Goal: Task Accomplishment & Management: Use online tool/utility

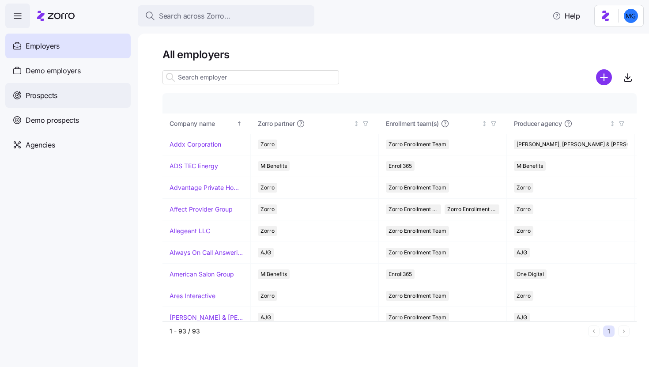
click at [93, 95] on div "Prospects" at bounding box center [67, 95] width 125 height 25
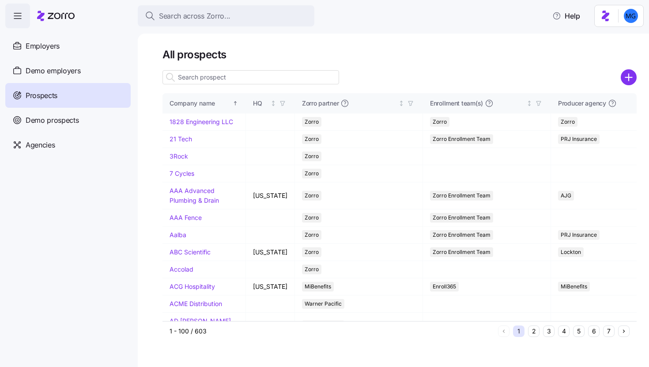
click at [238, 76] on input at bounding box center [251, 77] width 177 height 14
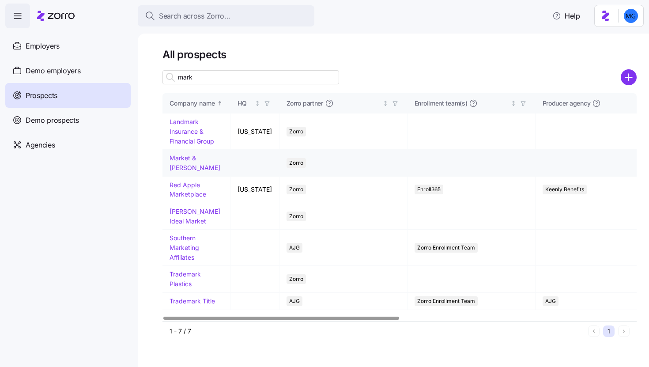
type input "mark"
click at [208, 158] on link "Market & [PERSON_NAME]" at bounding box center [195, 162] width 51 height 17
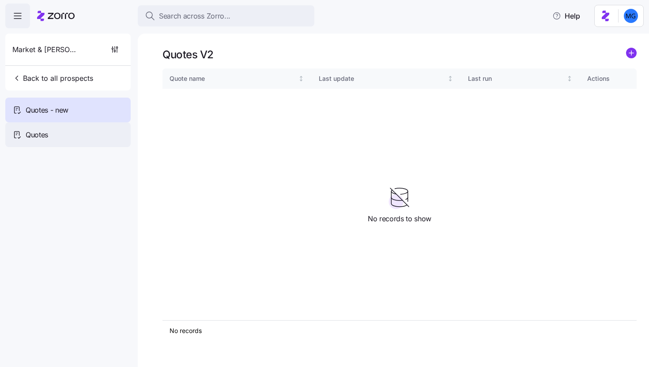
click at [114, 138] on div "Quotes" at bounding box center [67, 134] width 125 height 25
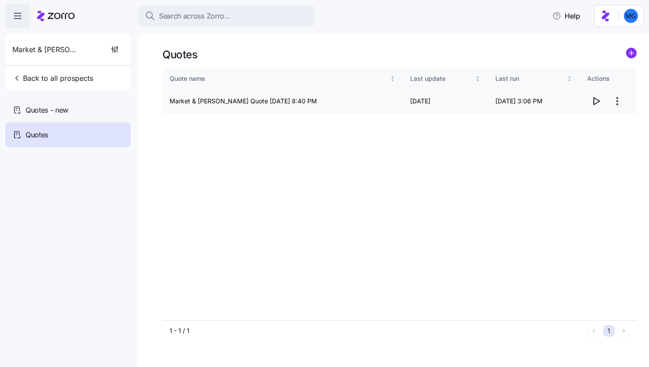
click at [598, 99] on icon "button" at bounding box center [596, 101] width 11 height 11
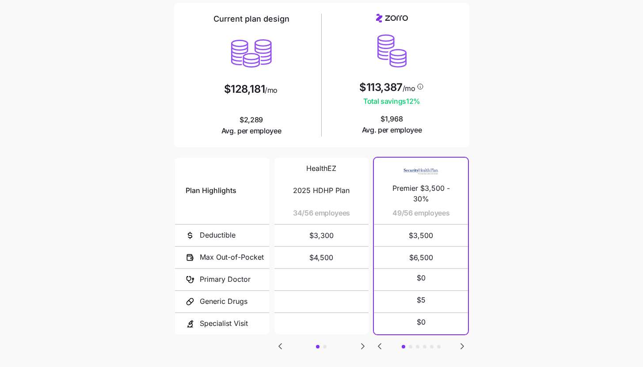
scroll to position [115, 0]
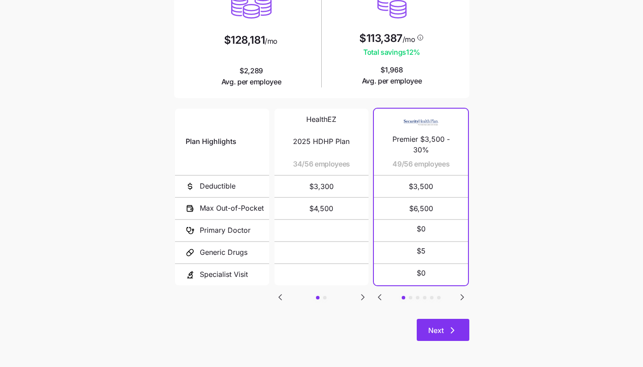
click at [462, 333] on button "Next" at bounding box center [442, 330] width 53 height 22
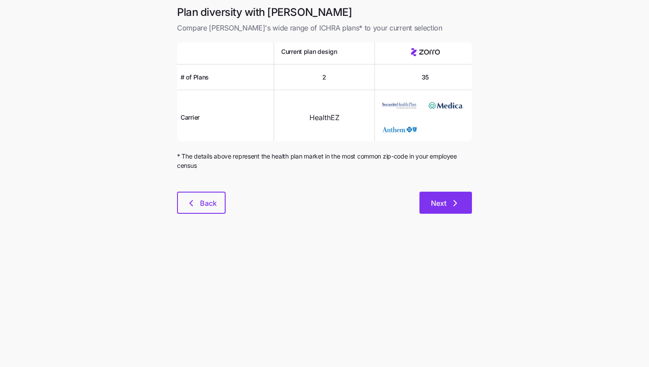
click at [458, 210] on button "Next" at bounding box center [446, 203] width 53 height 22
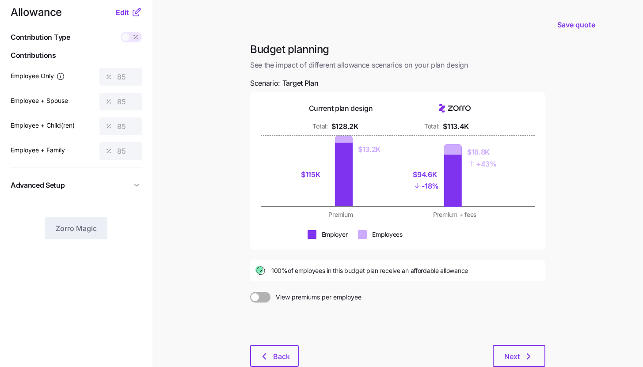
scroll to position [10, 0]
click at [130, 17] on button "Edit" at bounding box center [123, 13] width 15 height 11
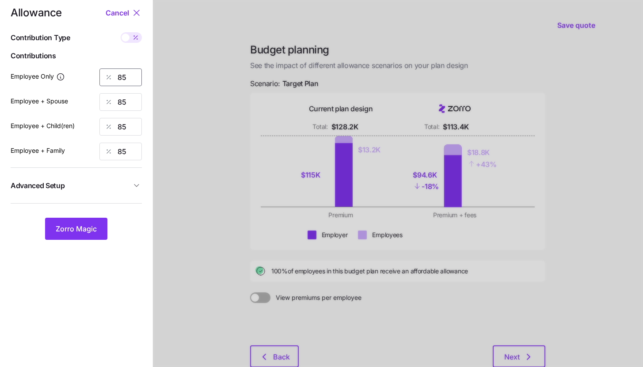
click at [131, 76] on input "85" at bounding box center [120, 77] width 42 height 18
type input "95"
type input "5"
type input "95"
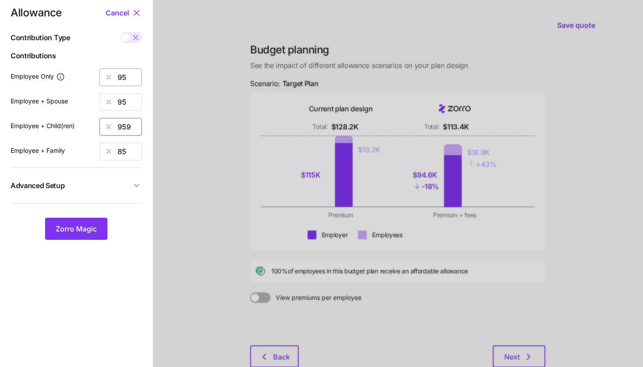
type input "959"
type input "95"
click at [137, 125] on input "959" at bounding box center [120, 127] width 42 height 18
type input "95"
click at [84, 237] on button "Zorro Magic" at bounding box center [76, 229] width 62 height 22
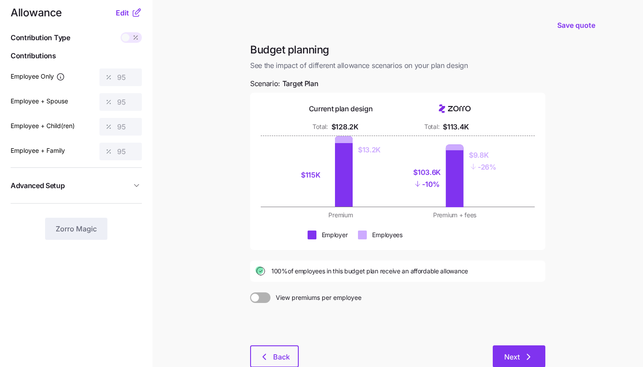
click at [502, 352] on button "Next" at bounding box center [518, 356] width 53 height 22
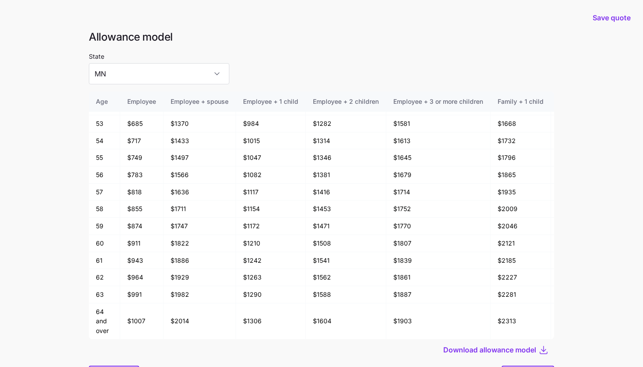
scroll to position [47, 0]
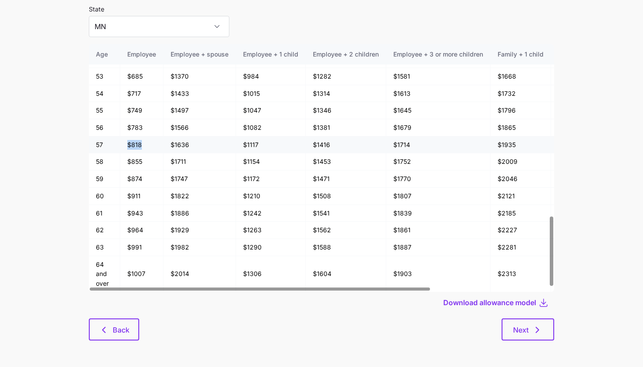
drag, startPoint x: 126, startPoint y: 144, endPoint x: 144, endPoint y: 144, distance: 18.1
click at [144, 144] on td "$818" at bounding box center [141, 144] width 43 height 17
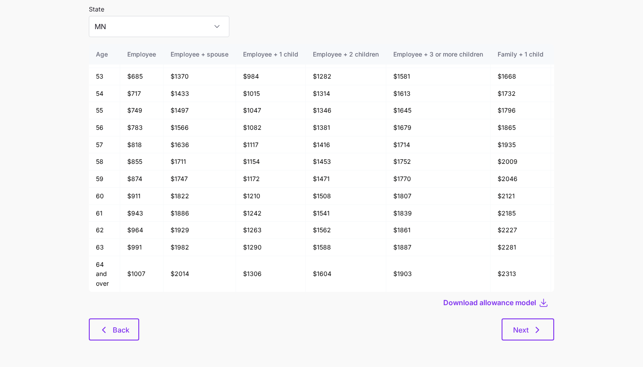
click at [315, 316] on div at bounding box center [321, 315] width 465 height 5
click at [123, 333] on span "Back" at bounding box center [121, 330] width 17 height 11
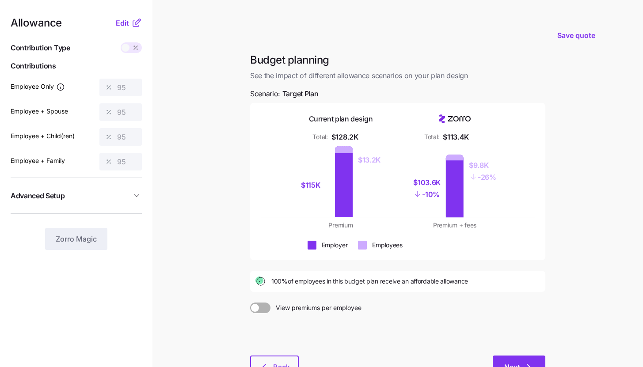
click at [507, 359] on button "Next" at bounding box center [518, 367] width 53 height 22
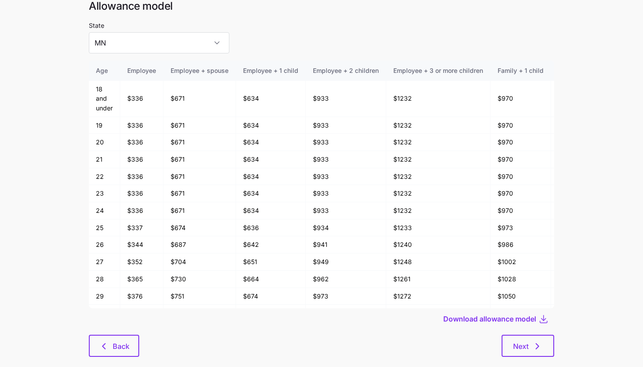
scroll to position [47, 0]
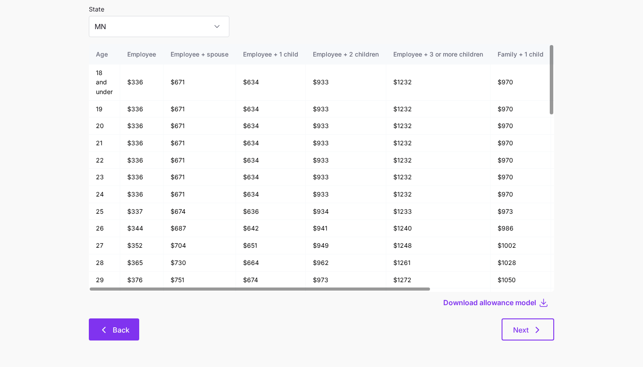
click at [119, 331] on span "Back" at bounding box center [121, 330] width 17 height 11
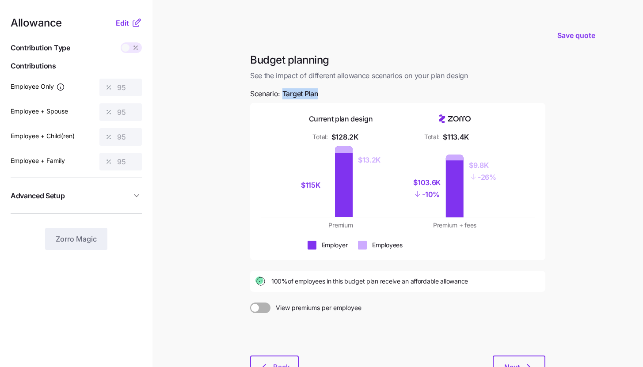
drag, startPoint x: 283, startPoint y: 95, endPoint x: 330, endPoint y: 95, distance: 47.3
click at [330, 95] on div "Budget planning See the impact of different allowance scenarios on your plan de…" at bounding box center [397, 220] width 309 height 335
click at [185, 103] on main "Save quote Budget planning See the impact of different allowance scenarios on y…" at bounding box center [321, 217] width 643 height 434
click at [517, 359] on button "Next" at bounding box center [518, 367] width 53 height 22
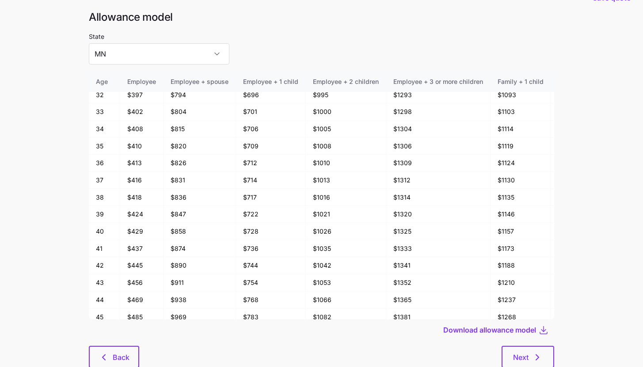
scroll to position [47, 0]
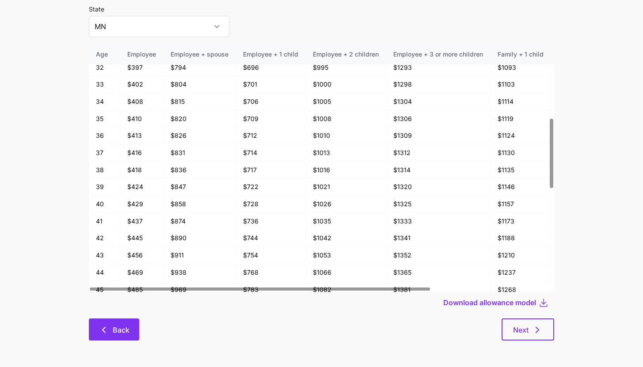
click at [118, 324] on button "Back" at bounding box center [114, 329] width 50 height 22
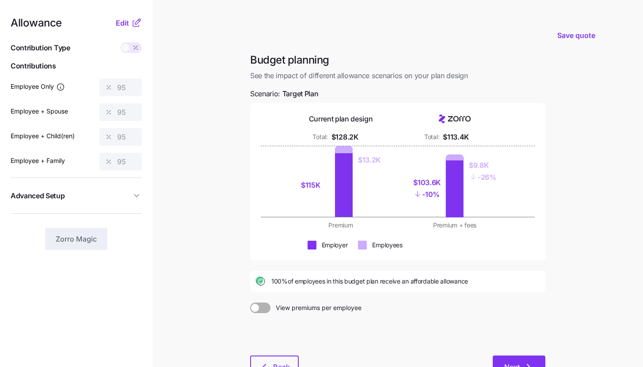
click at [515, 362] on span "Next" at bounding box center [511, 367] width 15 height 11
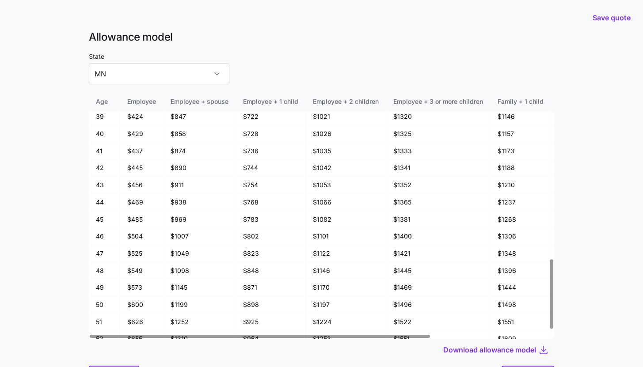
scroll to position [613, 0]
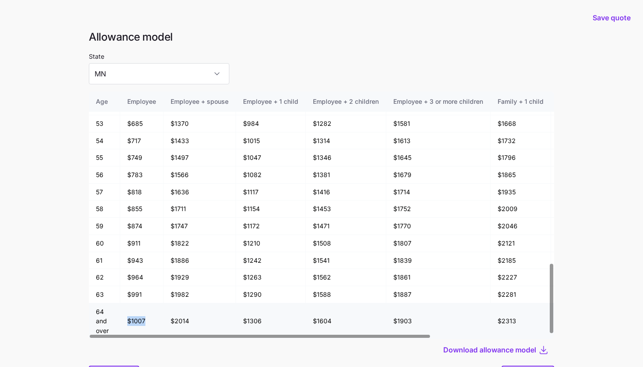
drag, startPoint x: 128, startPoint y: 319, endPoint x: 151, endPoint y: 320, distance: 23.0
click at [152, 321] on td "$1007" at bounding box center [141, 321] width 43 height 36
click at [138, 333] on td "$1007" at bounding box center [141, 321] width 43 height 36
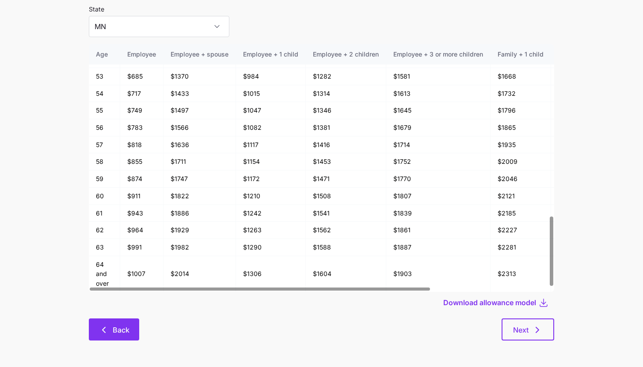
click at [124, 337] on button "Back" at bounding box center [114, 329] width 50 height 22
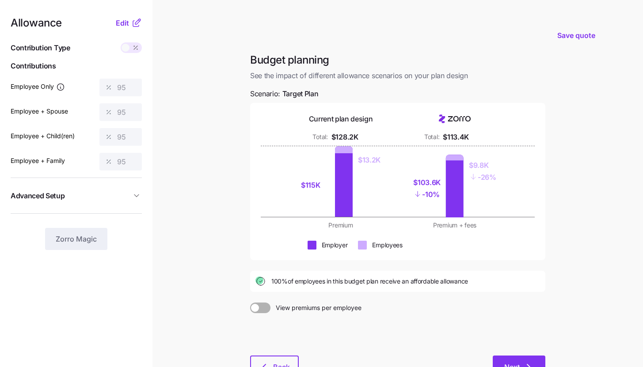
click at [504, 361] on button "Next" at bounding box center [518, 367] width 53 height 22
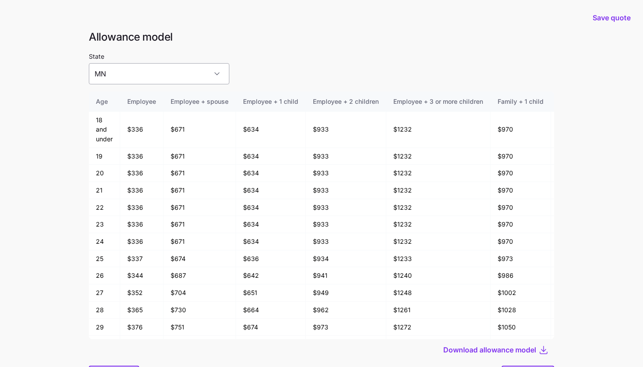
click at [132, 76] on input "MN" at bounding box center [159, 73] width 140 height 21
click at [68, 116] on main "Save quote Allowance model State MN Age Employee Employee + spouse Employee + 1…" at bounding box center [321, 207] width 643 height 414
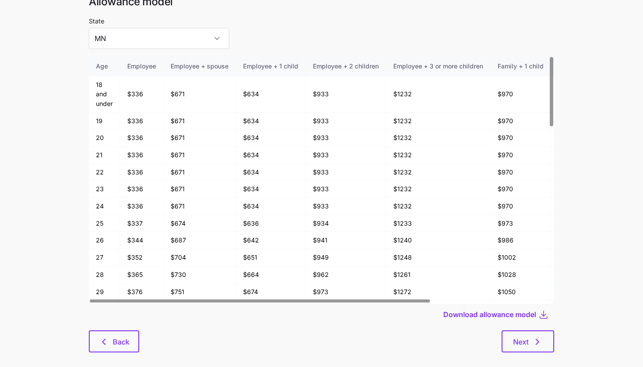
scroll to position [47, 0]
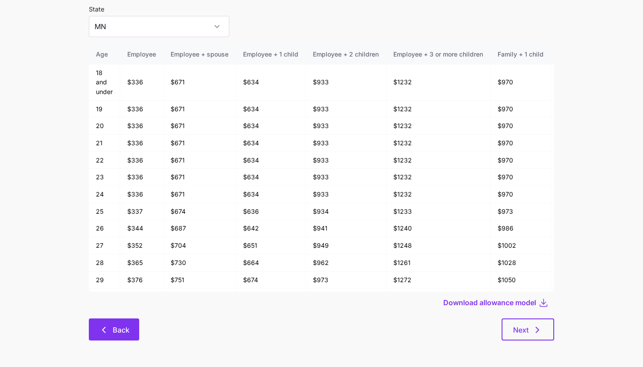
click at [118, 327] on span "Back" at bounding box center [121, 330] width 17 height 11
